Goal: Ask a question: Seek information or help from site administrators or community

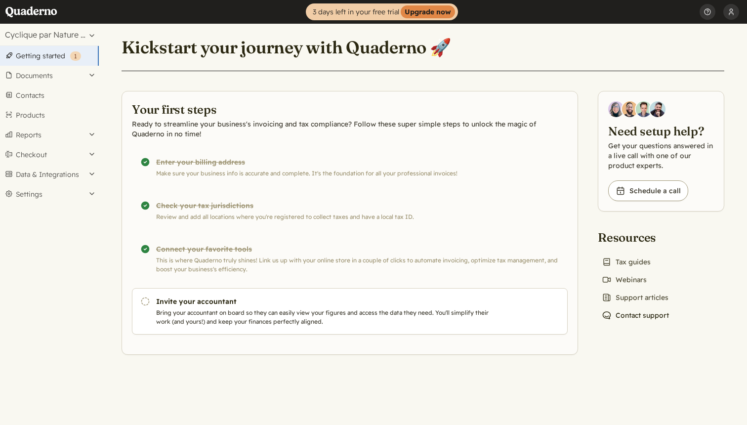
click at [646, 313] on link "Chat icon Contact support" at bounding box center [635, 315] width 75 height 14
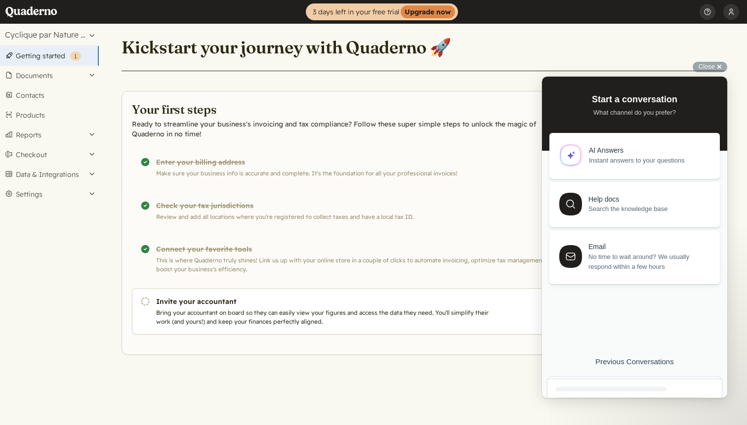
click at [648, 409] on main "Kickstart your journey with Quaderno 🚀 Your first steps Ready to streamline you…" at bounding box center [423, 224] width 648 height 401
click at [646, 404] on main "Kickstart your journey with Quaderno 🚀 Your first steps Ready to streamline you…" at bounding box center [423, 224] width 648 height 401
click at [635, 389] on div at bounding box center [610, 387] width 111 height 4
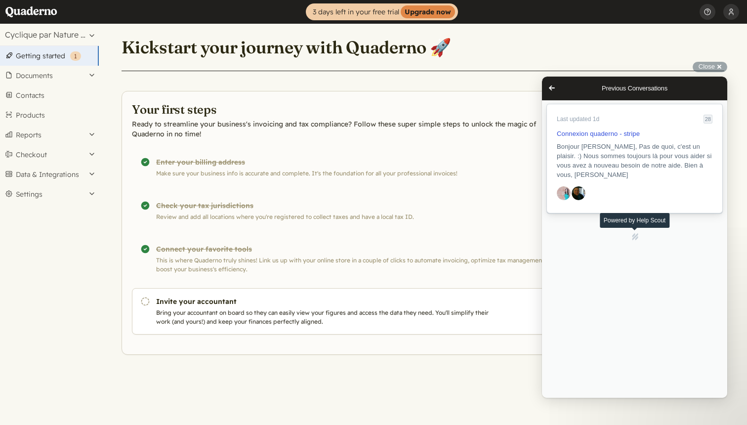
click at [624, 146] on span "Bonjour [PERSON_NAME], Pas de quoi, c'est un plaisir. :) Nous sommes toujours l…" at bounding box center [634, 161] width 155 height 36
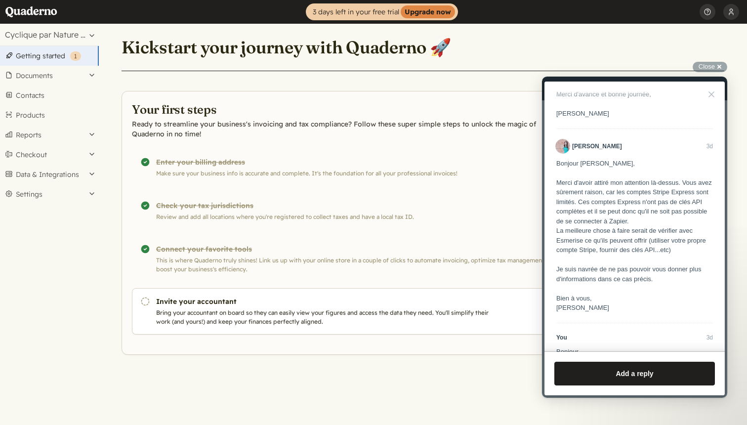
scroll to position [583, 0]
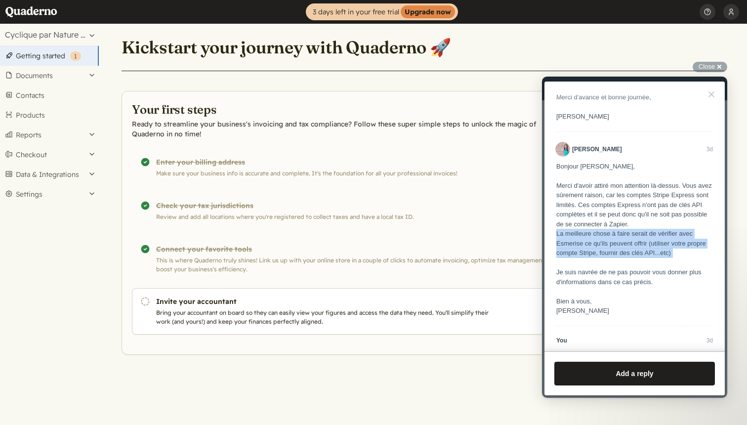
drag, startPoint x: 558, startPoint y: 244, endPoint x: 701, endPoint y: 269, distance: 145.8
click at [701, 269] on div "Bonjour [PERSON_NAME], [PERSON_NAME] d'avoir attiré mon attention là-dessus. Vo…" at bounding box center [634, 239] width 157 height 154
copy div "La meilleure chose à faire serait de vérifier avec Esmerise ce qu'ils peuvent o…"
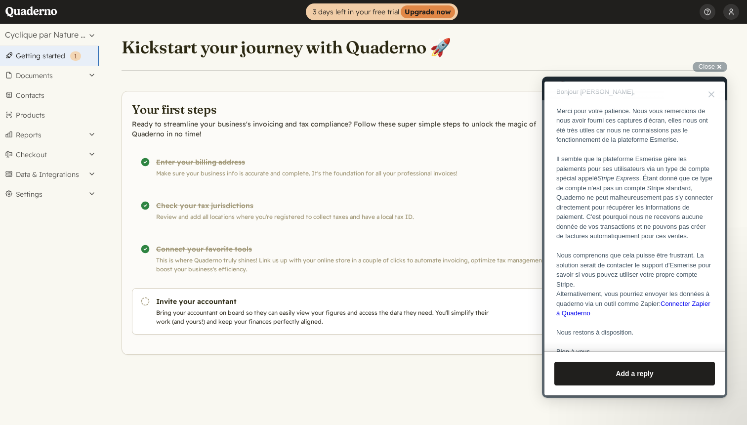
scroll to position [182, 0]
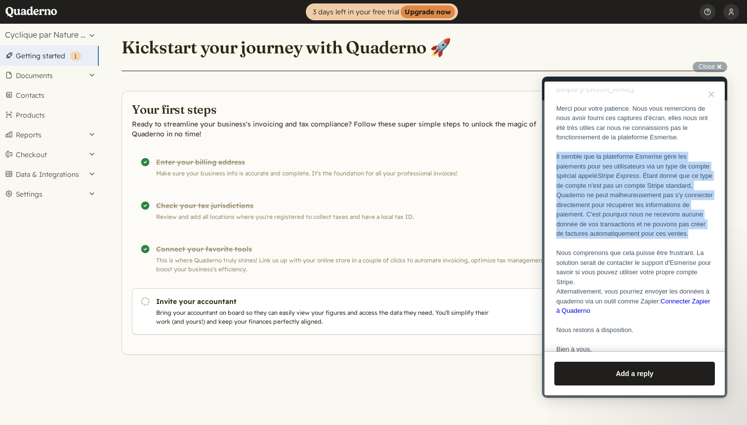
drag, startPoint x: 555, startPoint y: 156, endPoint x: 611, endPoint y: 247, distance: 107.3
copy div "Il semble que la plateforme Esmerise gère les paiements pour ses utilisateurs v…"
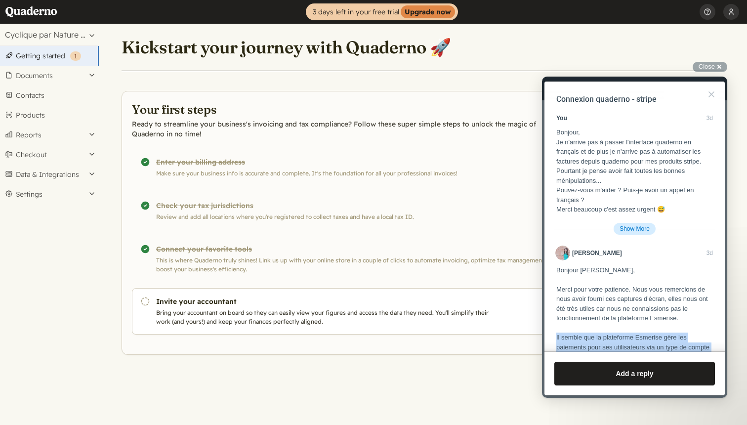
scroll to position [0, 0]
click at [707, 68] on span "Close" at bounding box center [706, 66] width 16 height 7
